Goal: Information Seeking & Learning: Learn about a topic

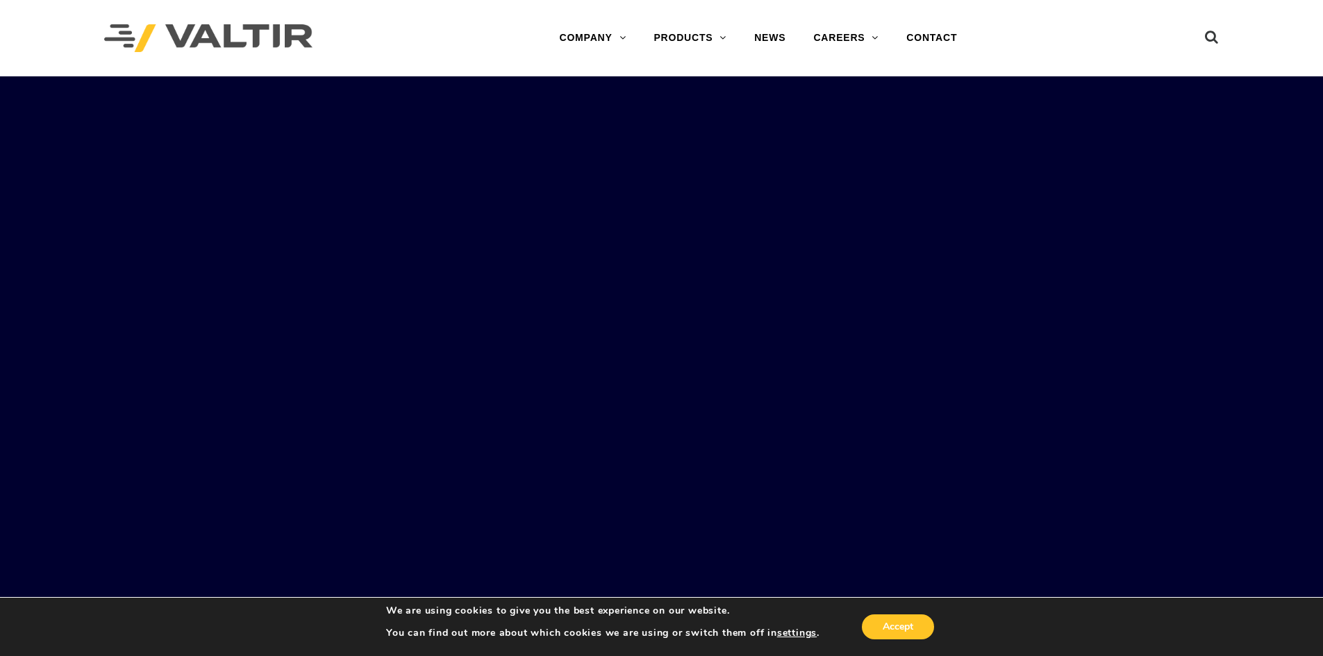
scroll to position [2916, 0]
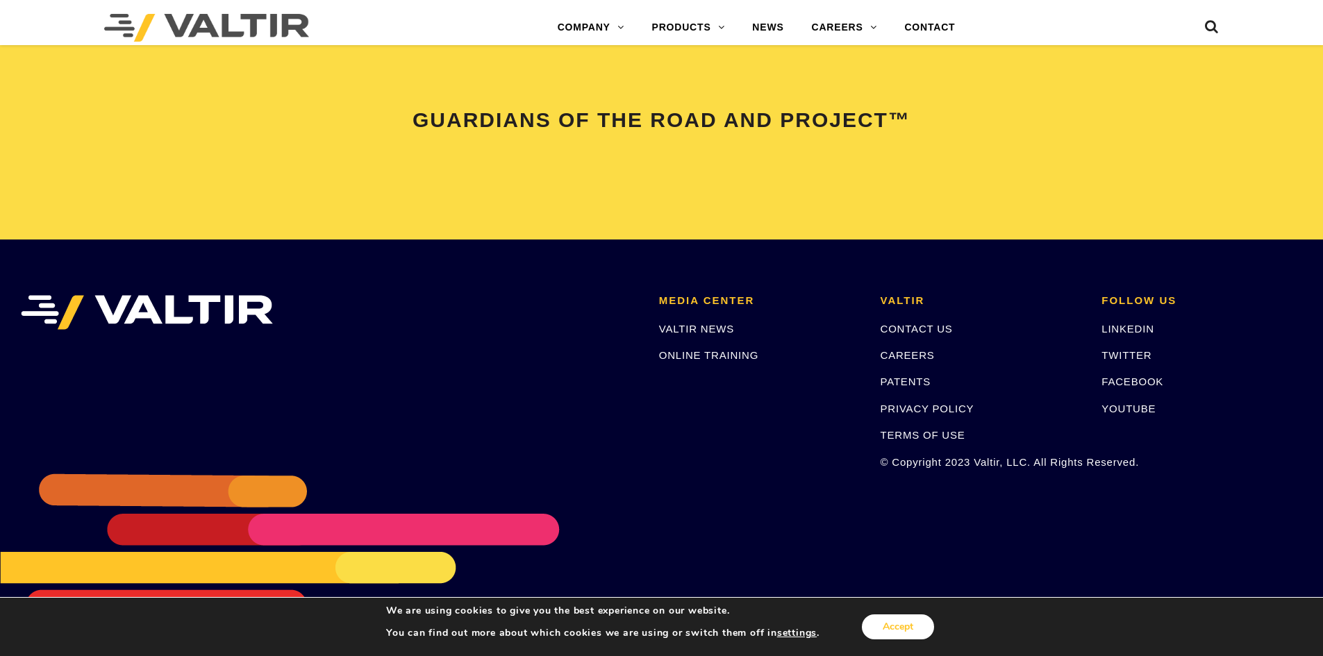
click at [901, 624] on button "Accept" at bounding box center [898, 627] width 72 height 25
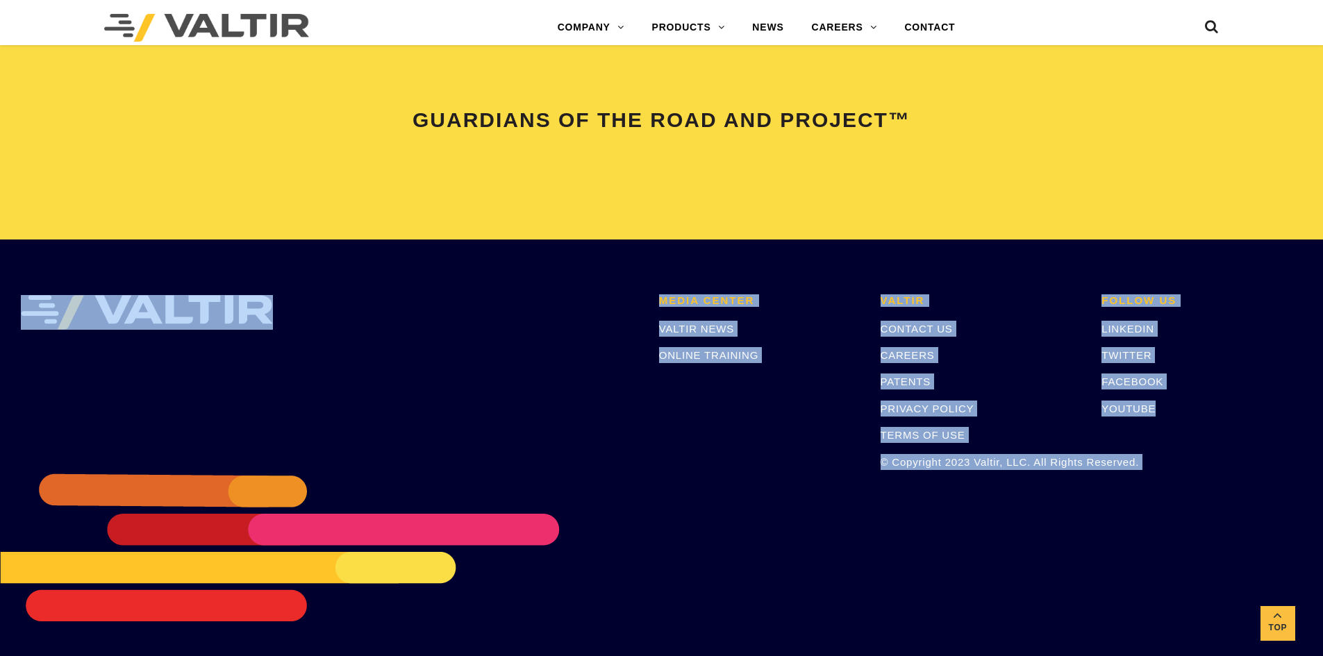
drag, startPoint x: 23, startPoint y: 427, endPoint x: 501, endPoint y: 565, distance: 497.3
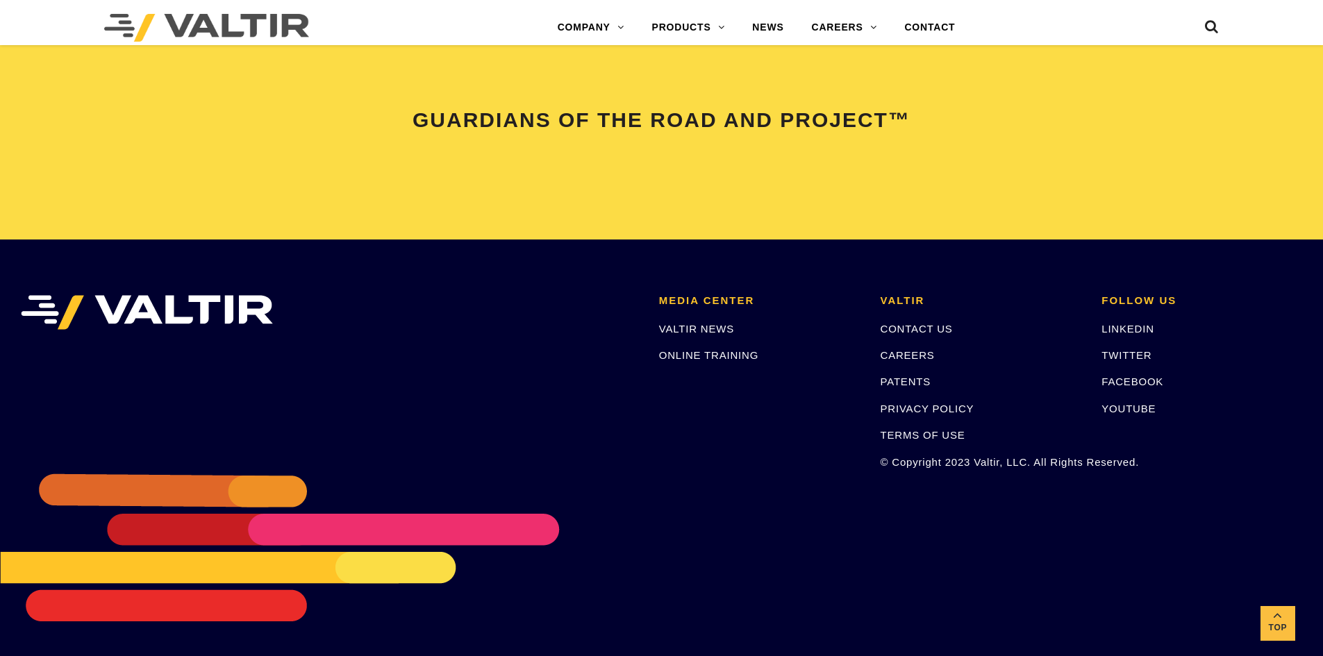
click at [537, 555] on div "MEDIA CENTER VALTIR NEWS ONLINE TRAINING [PERSON_NAME] CONTACT US CAREERS PATEN…" at bounding box center [661, 448] width 1323 height 417
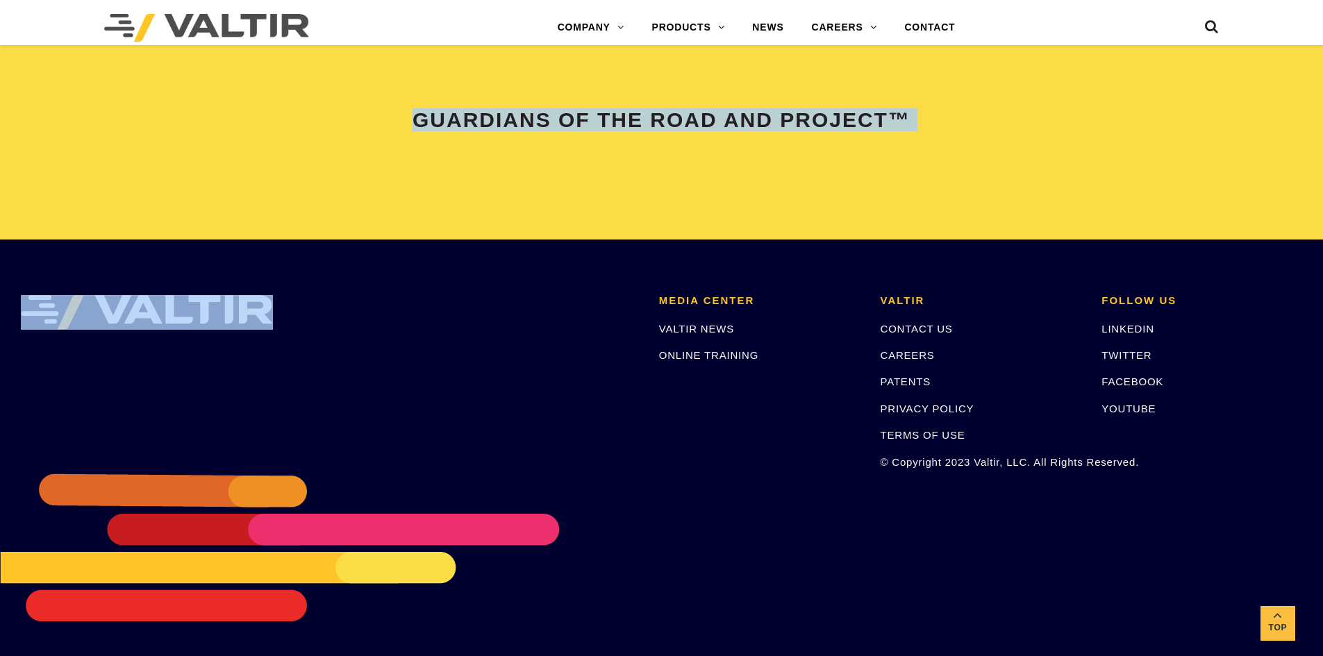
drag, startPoint x: 361, startPoint y: 83, endPoint x: 1040, endPoint y: 137, distance: 681.3
click at [1040, 137] on div "GUARDIANS OF THE ROAD AND PROJECT™" at bounding box center [661, 123] width 1323 height 231
click at [988, 184] on div "GUARDIANS OF THE ROAD AND PROJECT™" at bounding box center [661, 123] width 1323 height 231
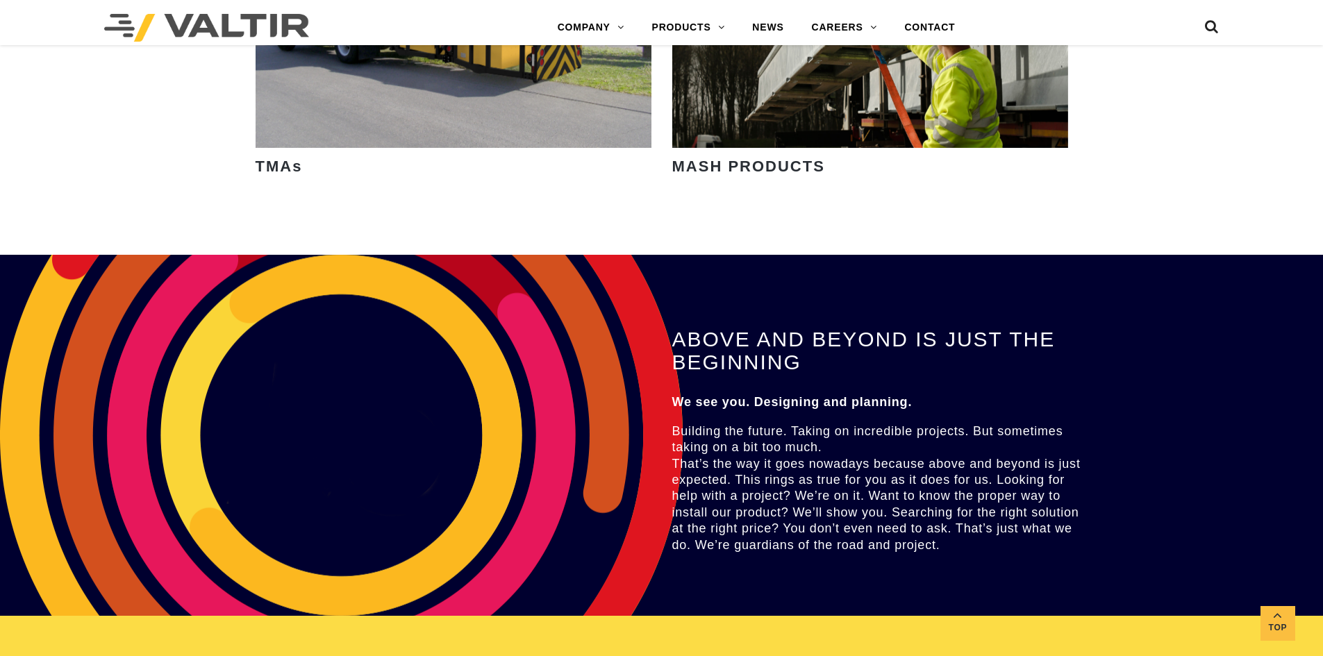
scroll to position [2361, 0]
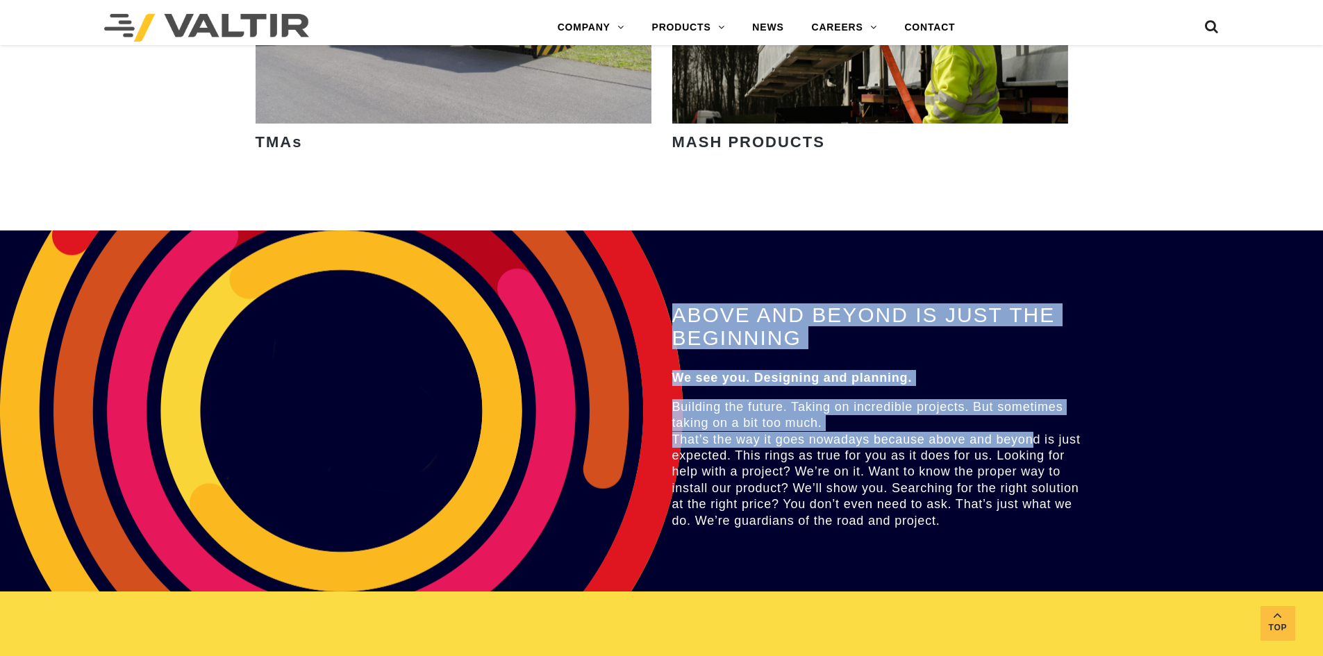
drag, startPoint x: 101, startPoint y: 378, endPoint x: 1026, endPoint y: 408, distance: 925.4
click at [1026, 408] on div "ABOVE AND BEYOND IS JUST THE BEGINNING We see you. Designing and planning. Buil…" at bounding box center [661, 411] width 1323 height 361
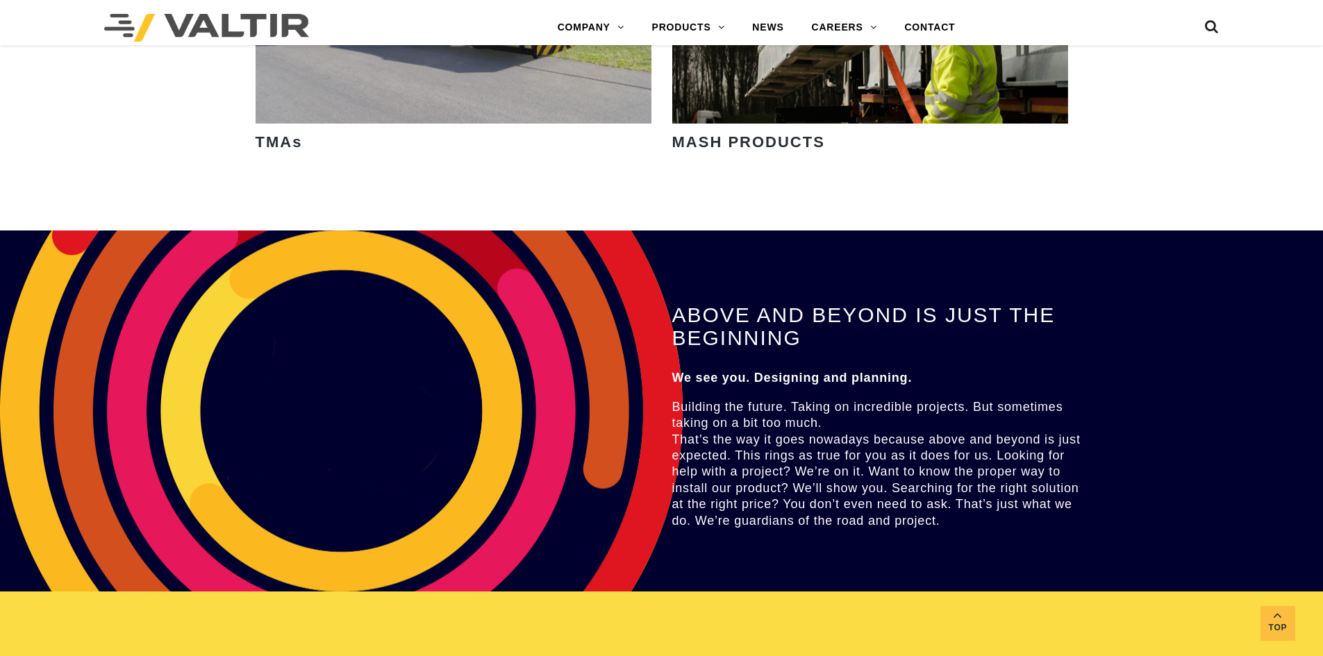
click at [1112, 476] on div "ABOVE AND BEYOND IS JUST THE BEGINNING We see you. Designing and planning. Buil…" at bounding box center [661, 411] width 1323 height 361
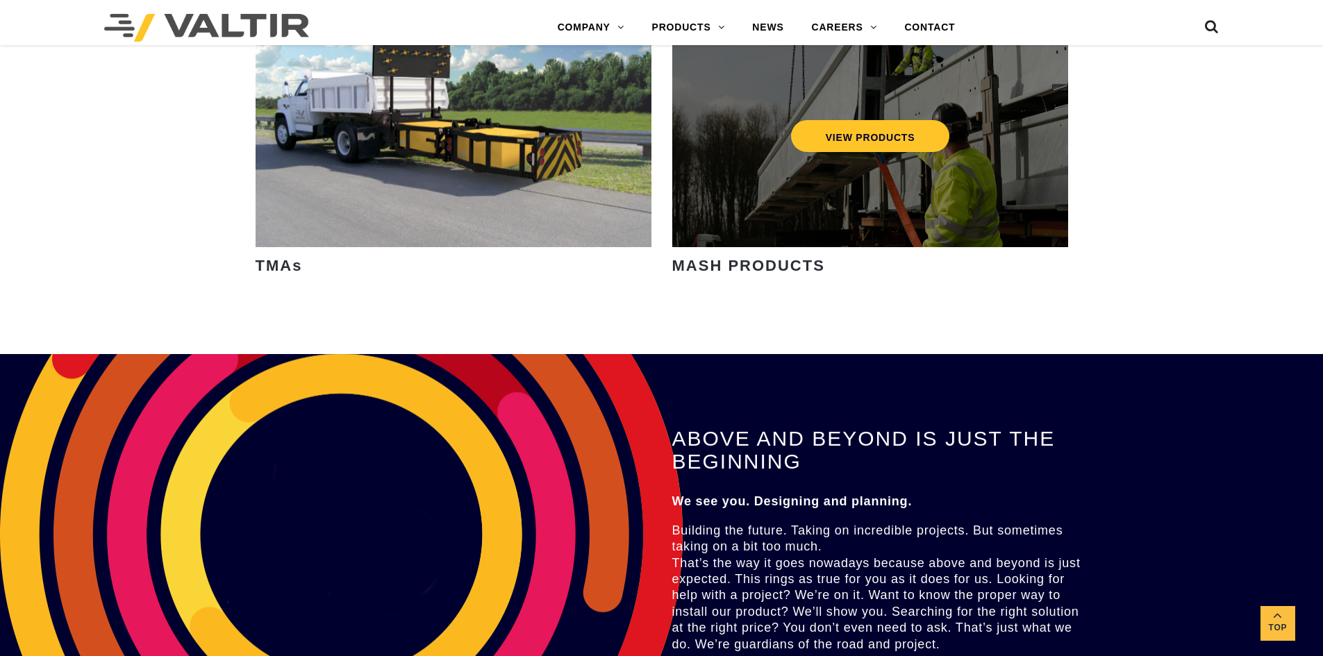
scroll to position [2430, 0]
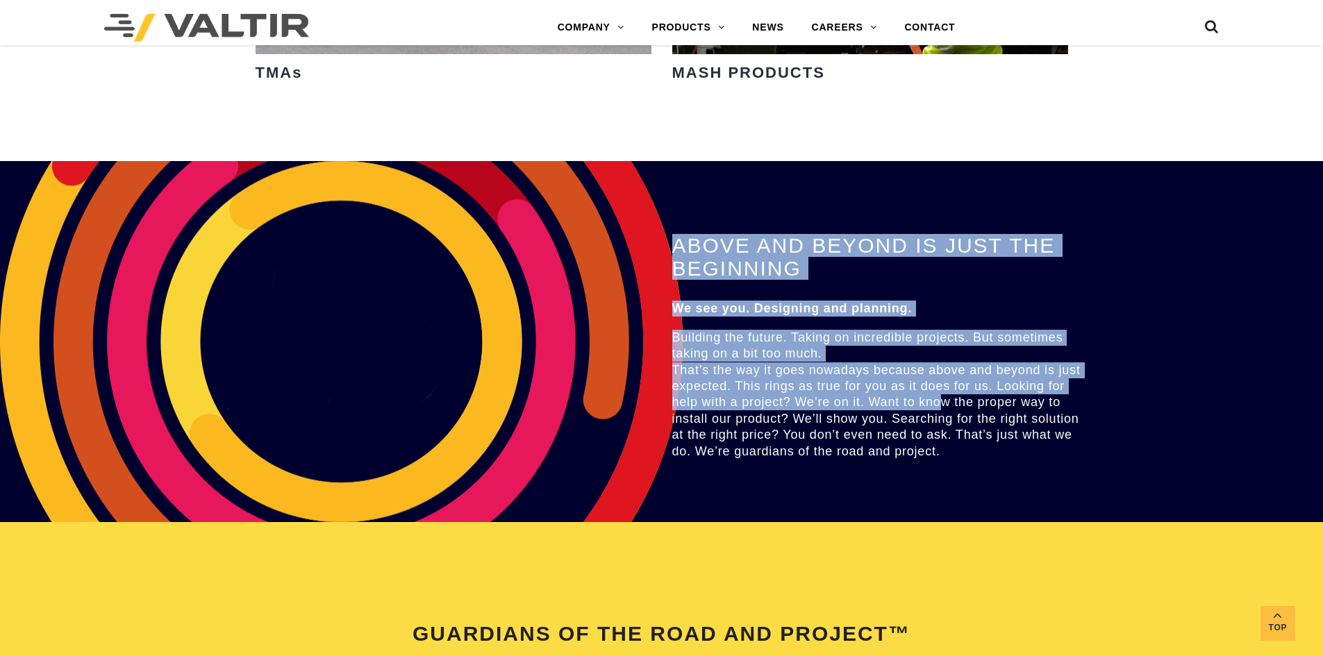
drag, startPoint x: 627, startPoint y: 228, endPoint x: 937, endPoint y: 374, distance: 342.0
click at [937, 374] on div "ABOVE AND BEYOND IS JUST THE BEGINNING We see you. Designing and planning. Buil…" at bounding box center [661, 341] width 1323 height 361
click at [583, 341] on div "ABOVE AND BEYOND IS JUST THE BEGINNING We see you. Designing and planning. Buil…" at bounding box center [661, 341] width 1323 height 361
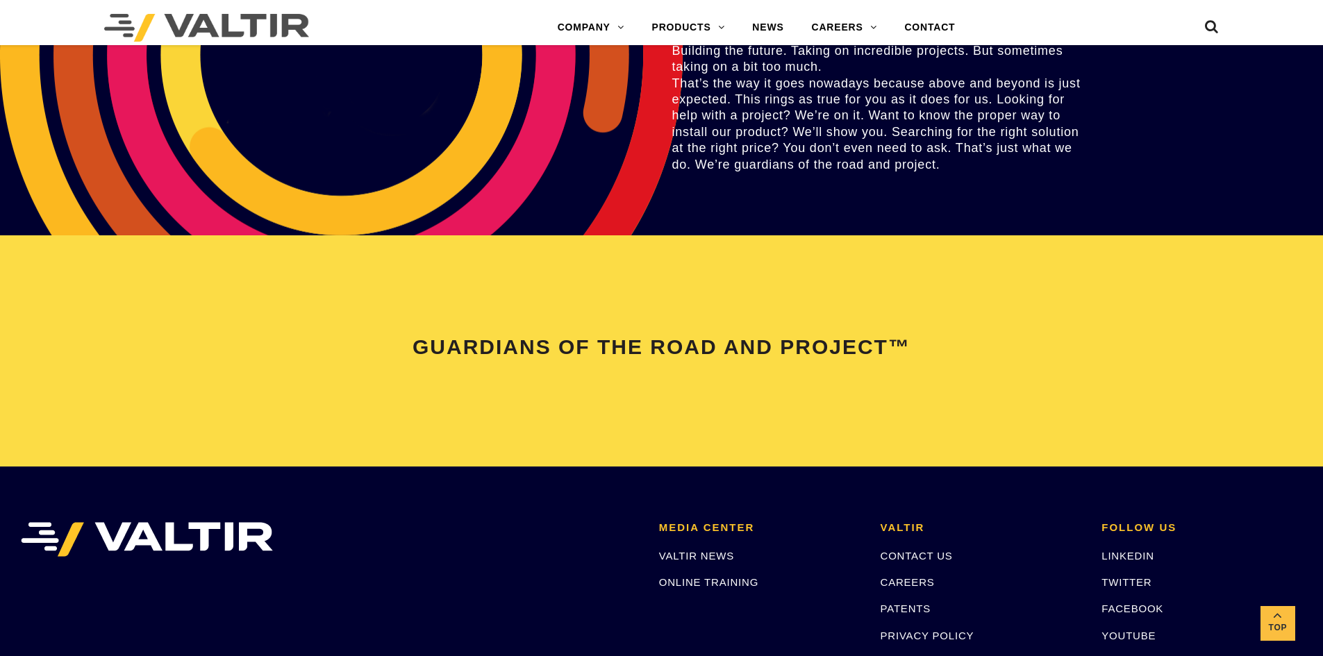
scroll to position [2916, 0]
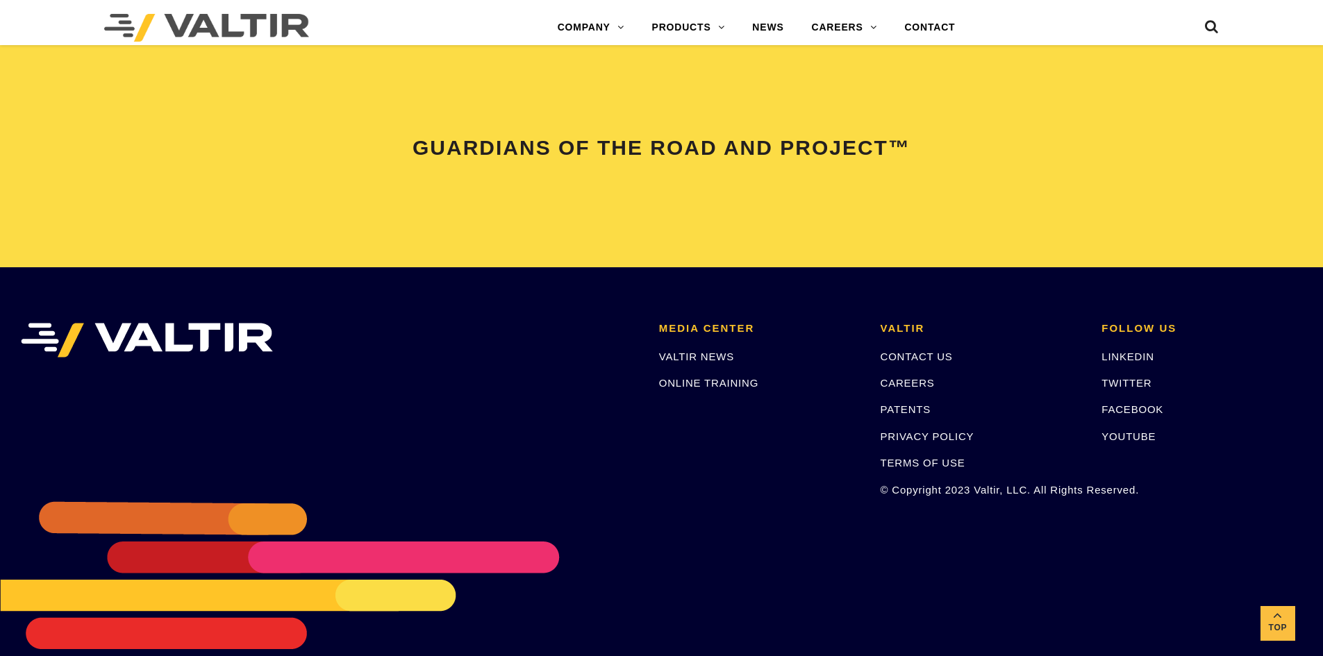
click at [906, 482] on p "© Copyright 2023 Valtir, LLC. All Rights Reserved." at bounding box center [980, 490] width 201 height 16
click at [1280, 607] on link "Top" at bounding box center [1277, 623] width 35 height 35
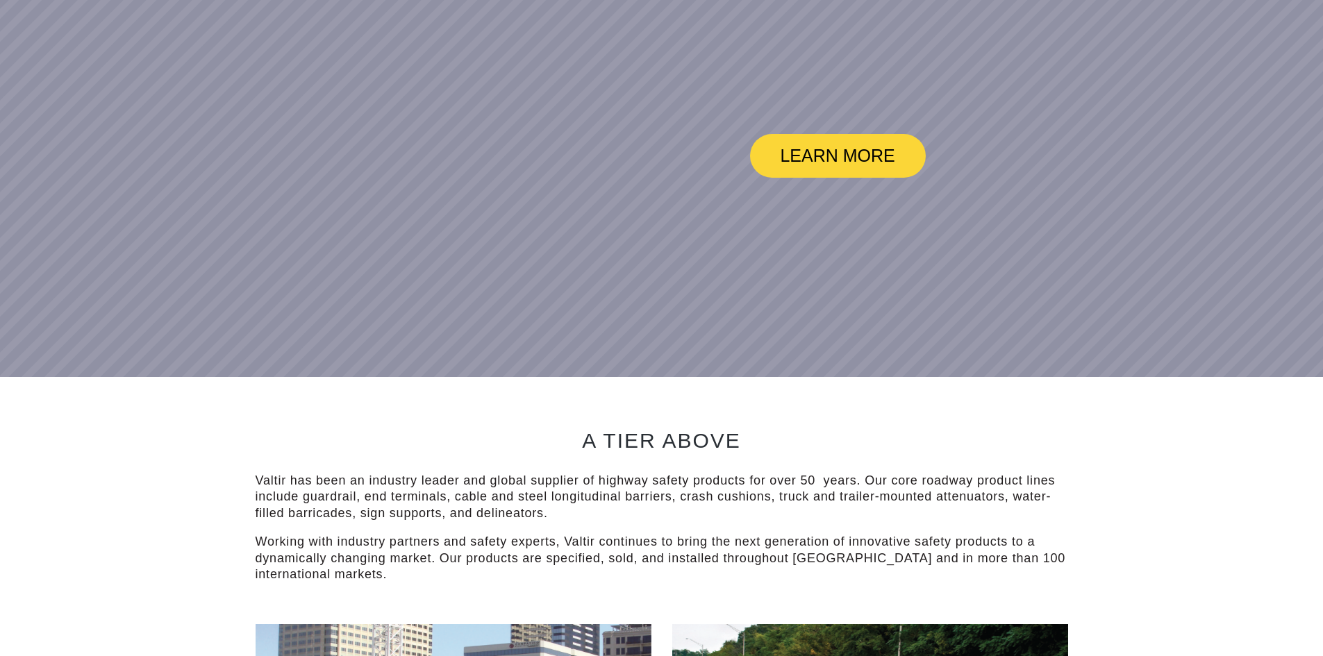
scroll to position [556, 0]
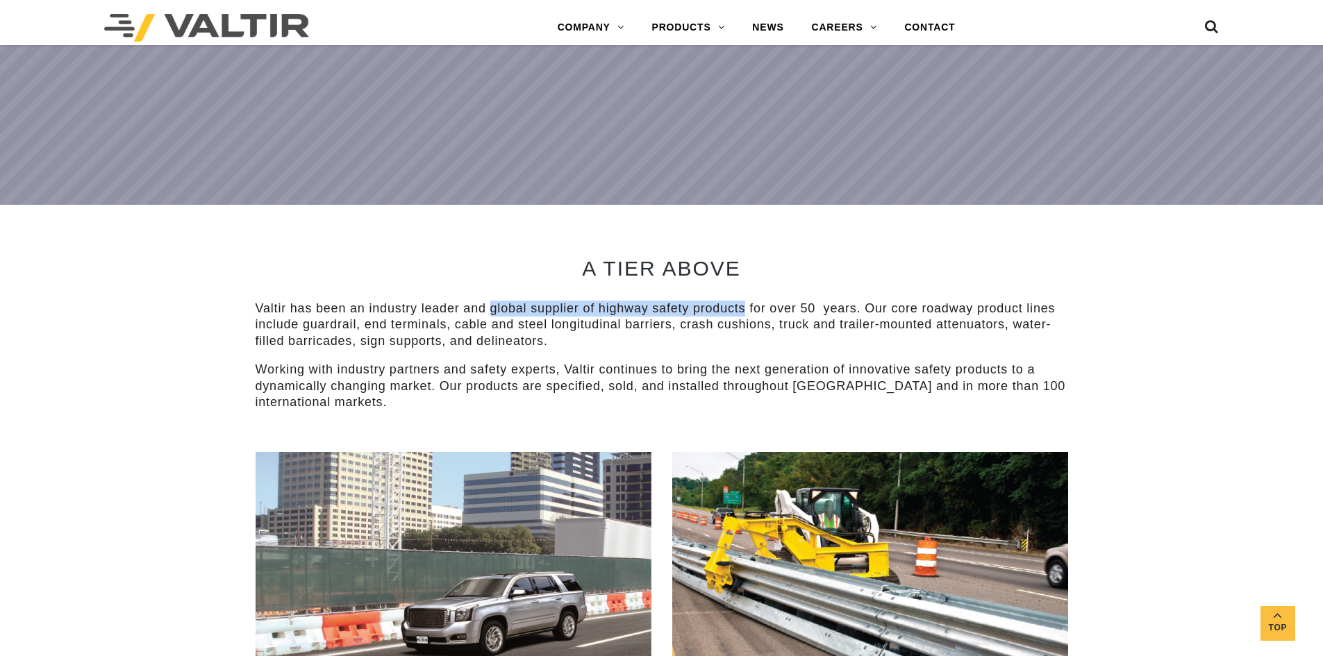
drag, startPoint x: 489, startPoint y: 281, endPoint x: 746, endPoint y: 283, distance: 256.9
click at [746, 301] on p "Valtir has been an industry leader and global supplier of highway safety produc…" at bounding box center [662, 325] width 812 height 49
copy p "global supplier of highway safety products"
